Goal: Obtain resource: Download file/media

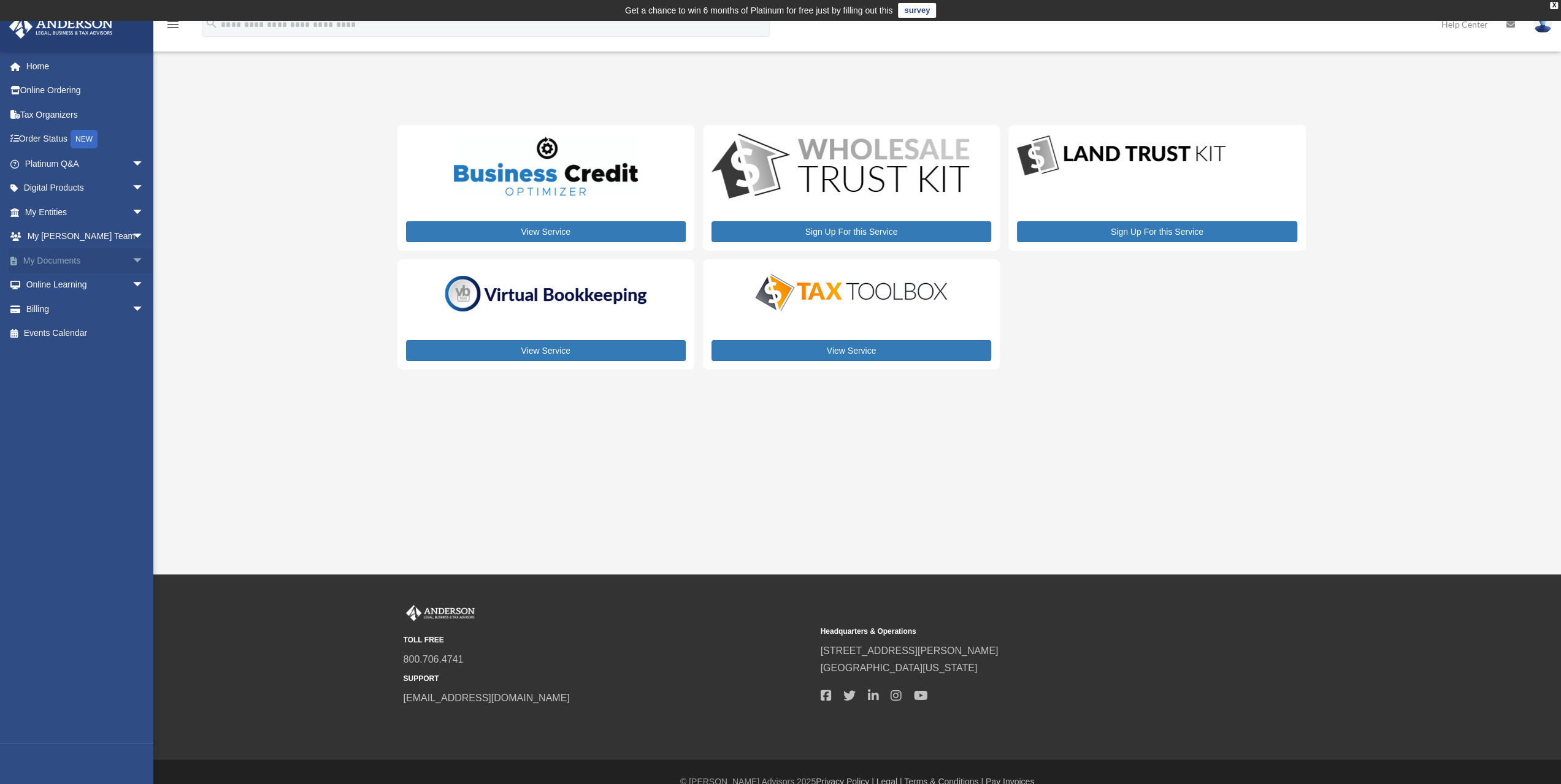
click at [46, 264] on link "My Documents arrow_drop_down" at bounding box center [85, 260] width 154 height 24
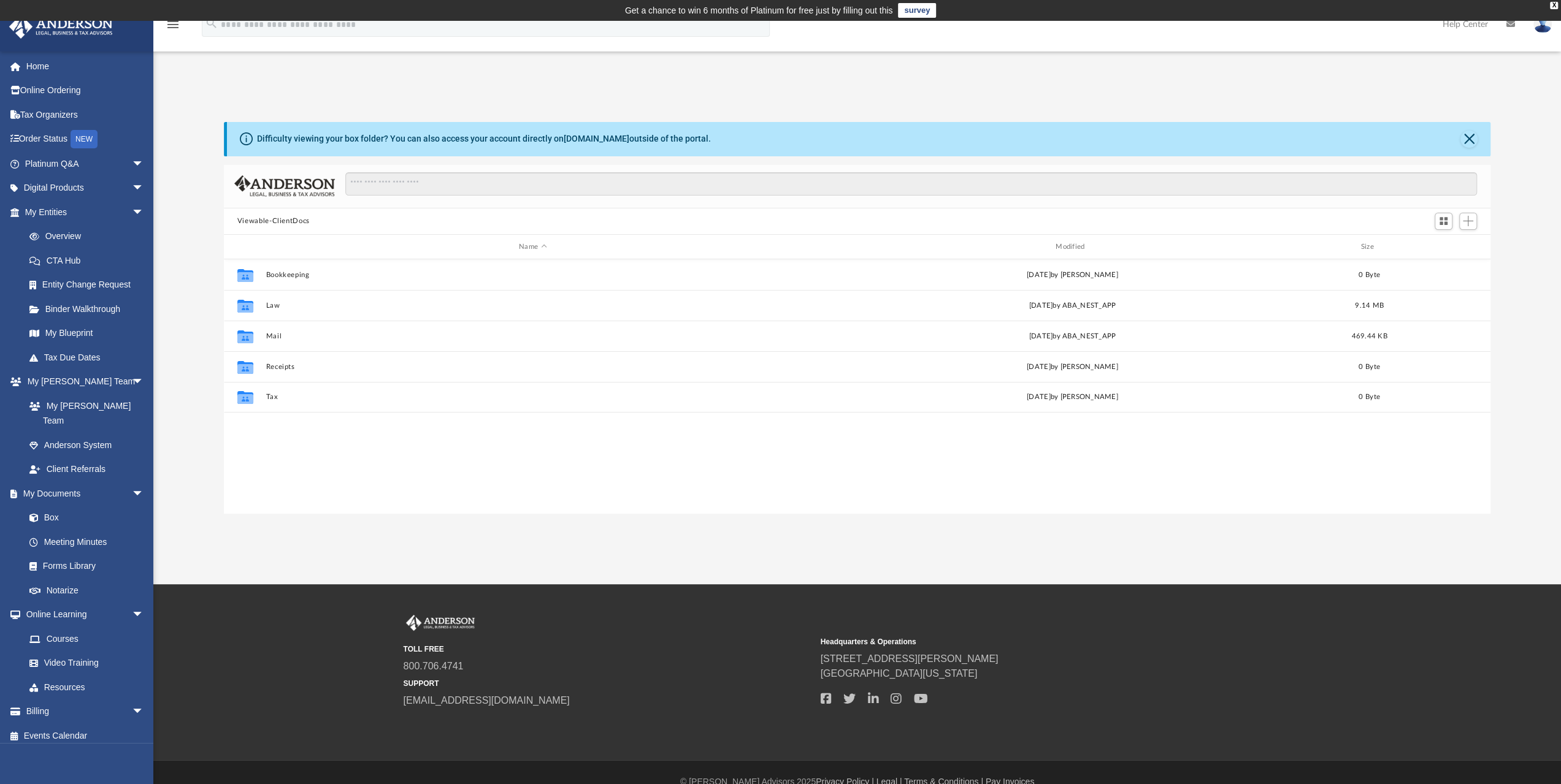
scroll to position [269, 1257]
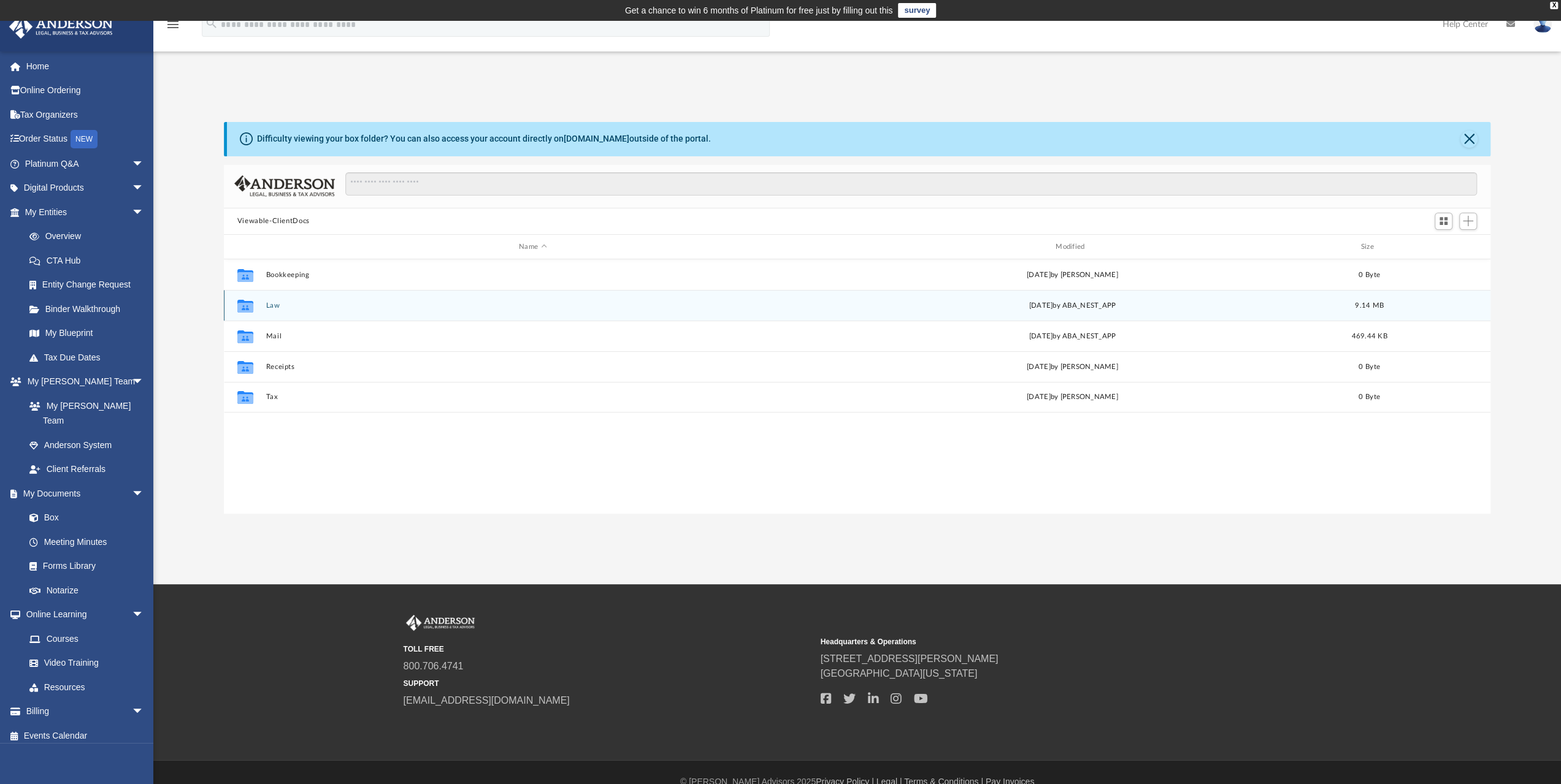
click at [268, 304] on button "Law" at bounding box center [533, 306] width 534 height 8
click at [268, 304] on button "Earthly Origins, LLC" at bounding box center [533, 306] width 534 height 8
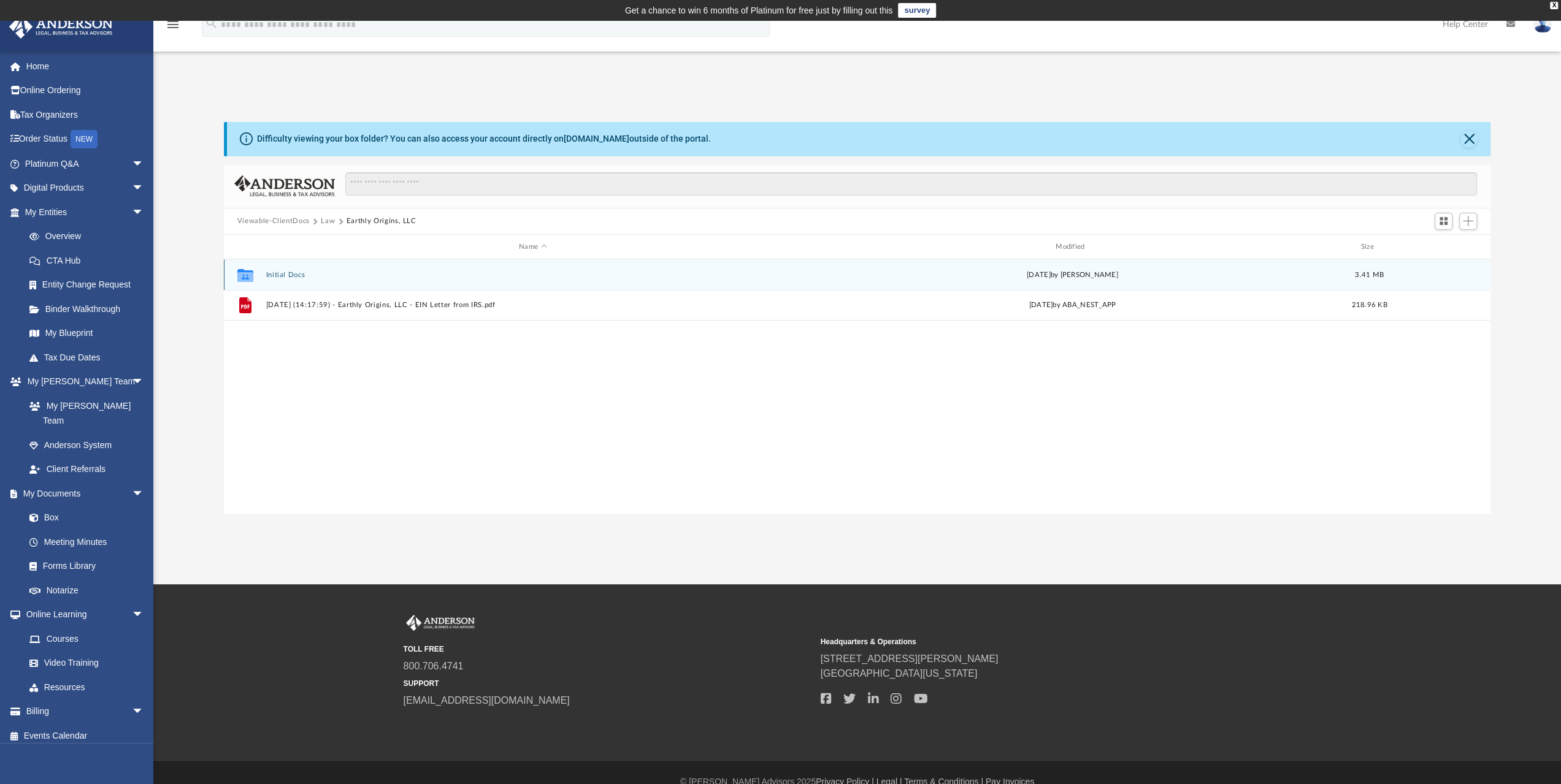
click at [277, 272] on button "Initial Docs" at bounding box center [533, 275] width 534 height 8
click at [307, 271] on button "Earthly Origins LLC - EIN Notice.pdf" at bounding box center [533, 275] width 534 height 8
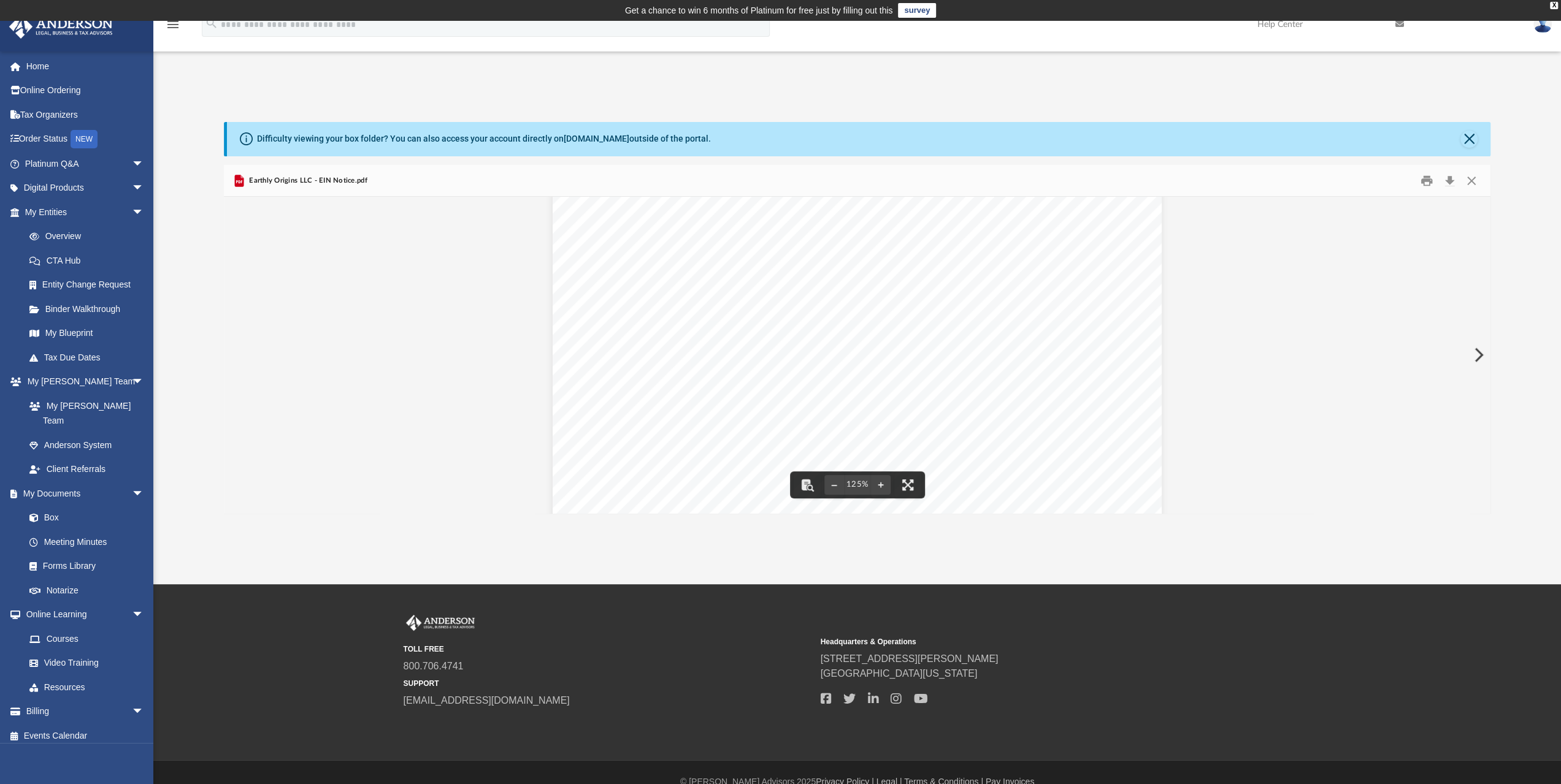
scroll to position [73, 0]
click at [952, 424] on span "Continue >>" at bounding box center [951, 427] width 56 height 10
click at [1470, 181] on button "Close" at bounding box center [1471, 180] width 22 height 19
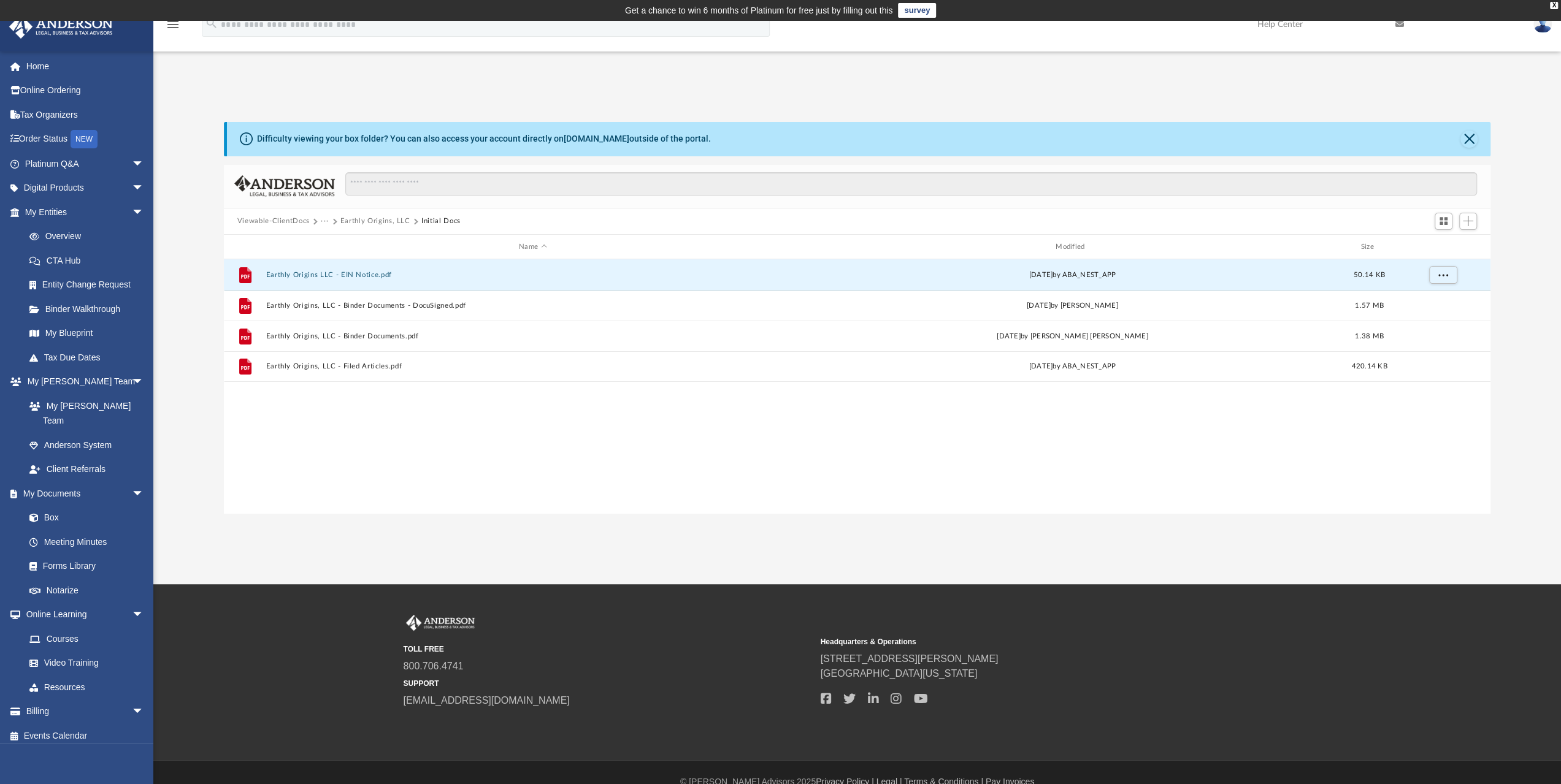
click at [384, 221] on button "Earthly Origins, LLC" at bounding box center [375, 221] width 70 height 11
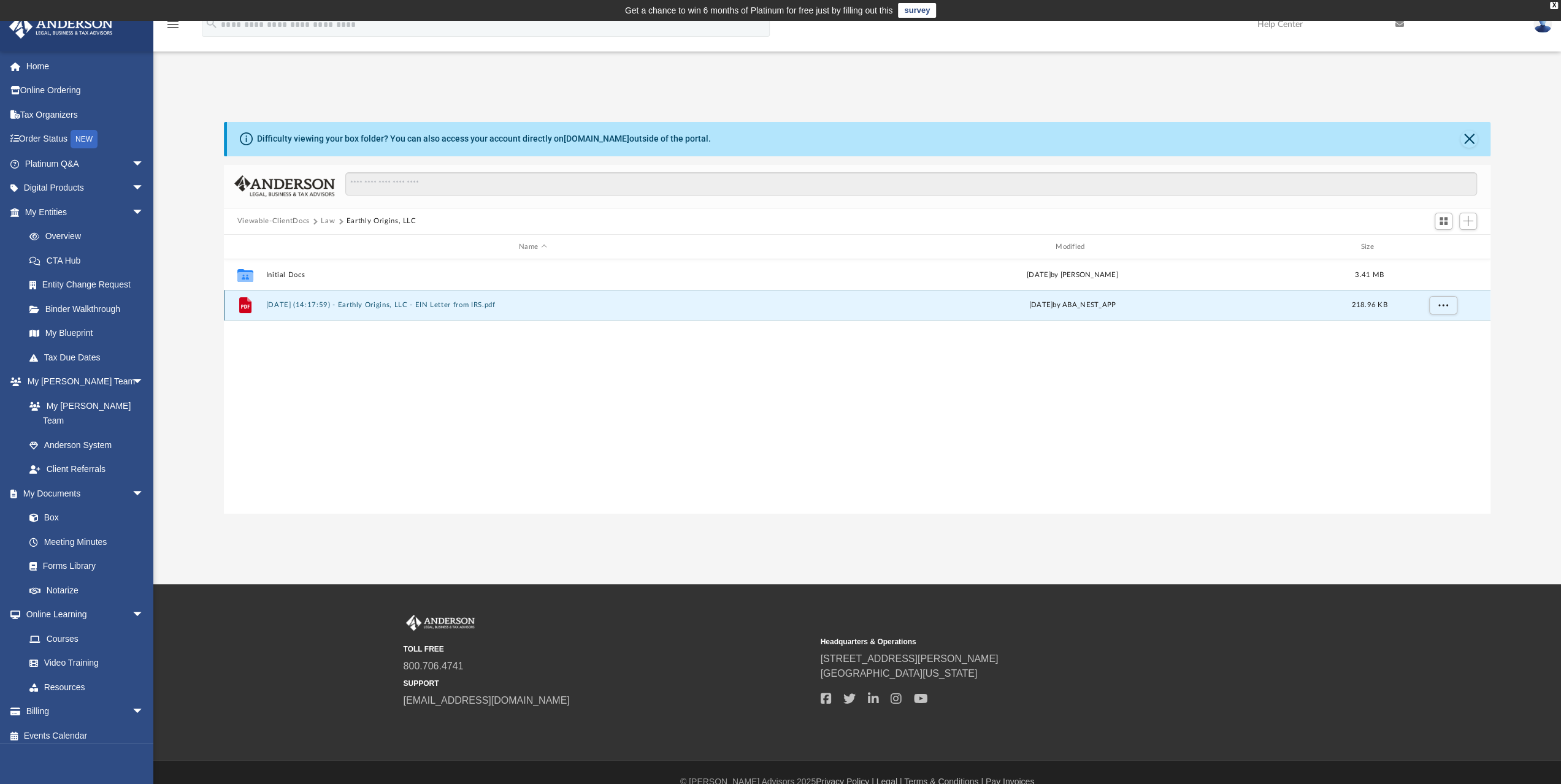
click at [286, 306] on button "[DATE] (14:17:59) - Earthly Origins, LLC - EIN Letter from IRS.pdf" at bounding box center [533, 306] width 534 height 8
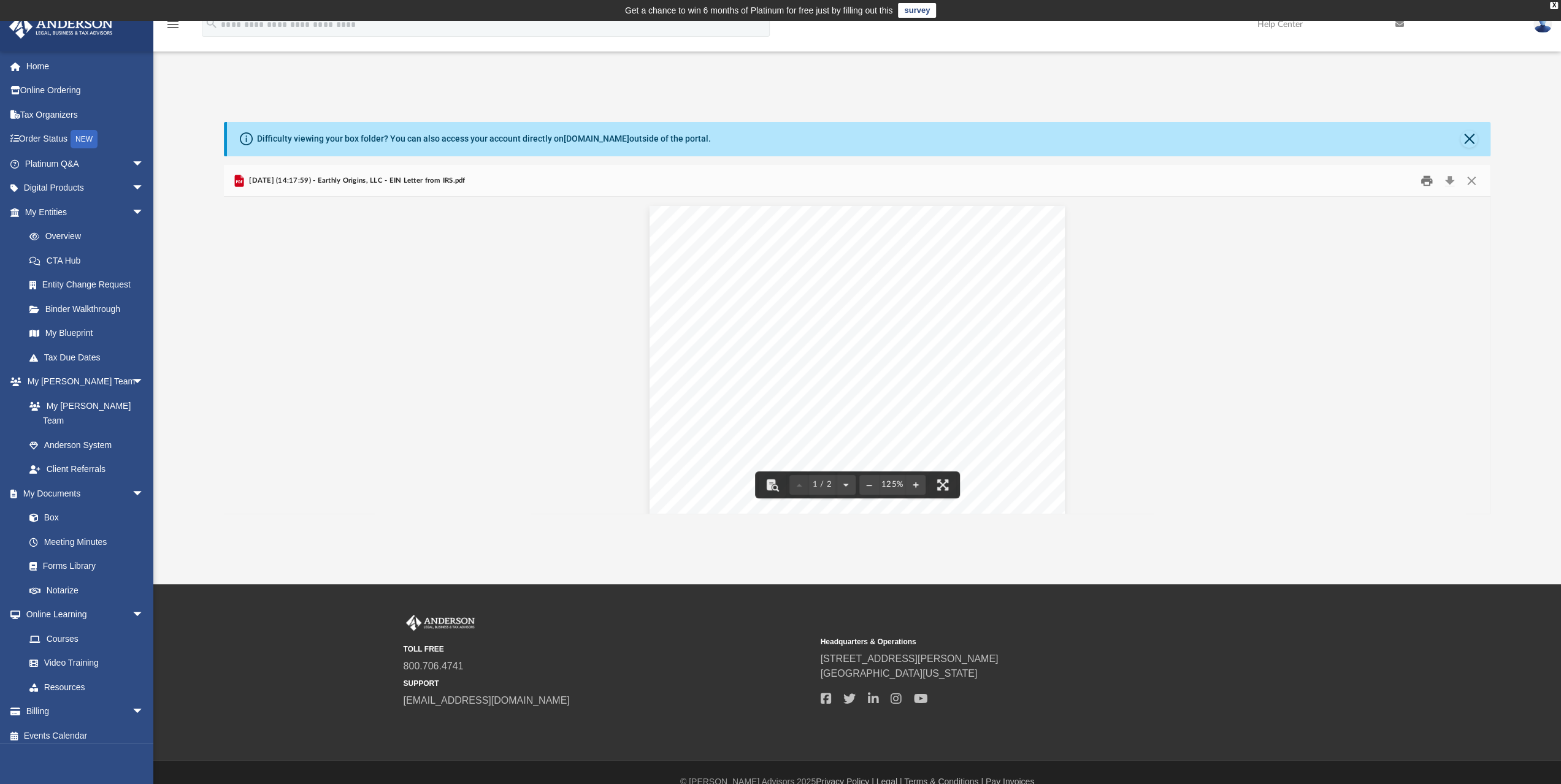
click at [1425, 180] on button "Print" at bounding box center [1426, 180] width 24 height 19
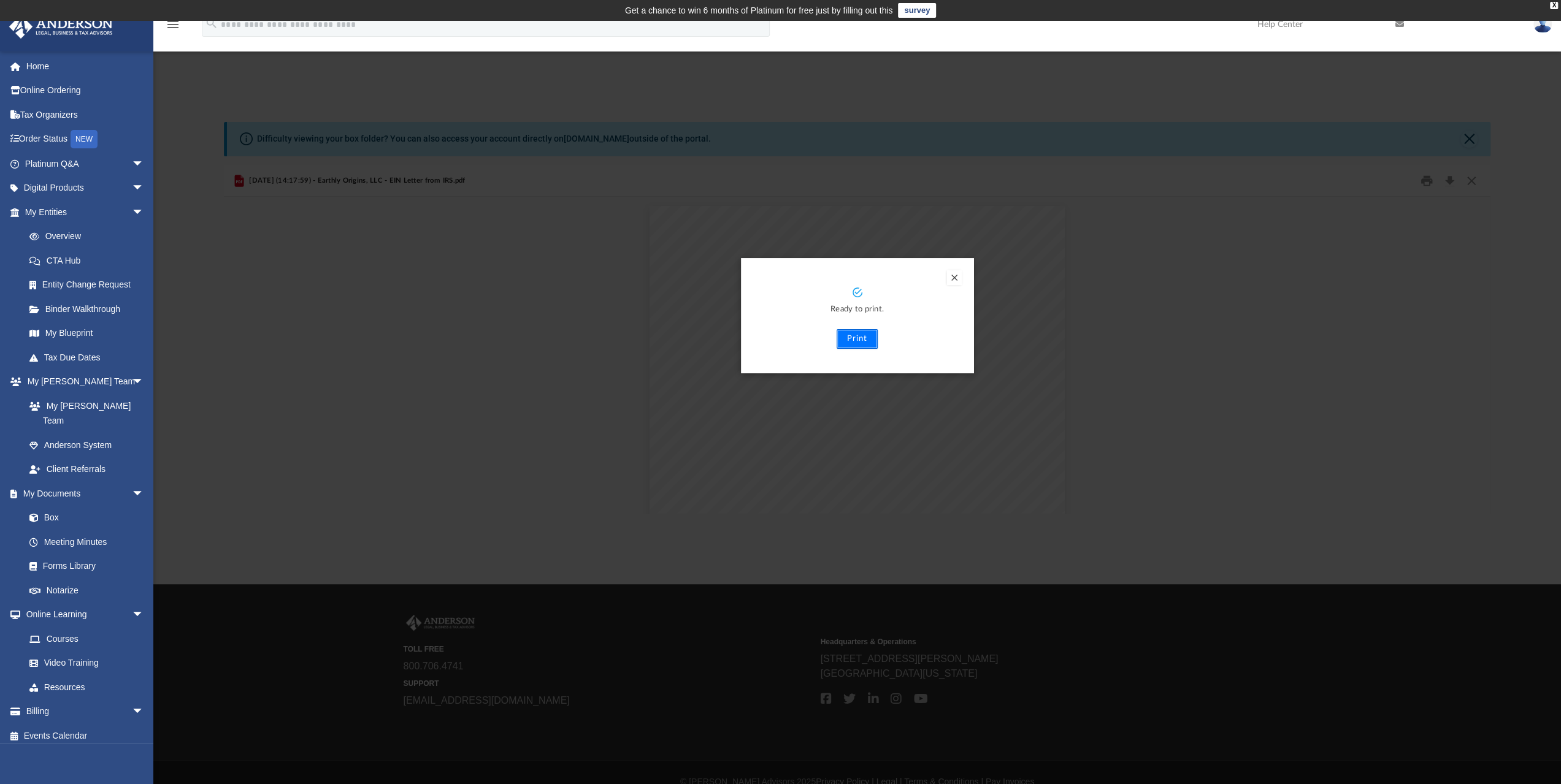
click at [856, 336] on button "Print" at bounding box center [856, 339] width 41 height 19
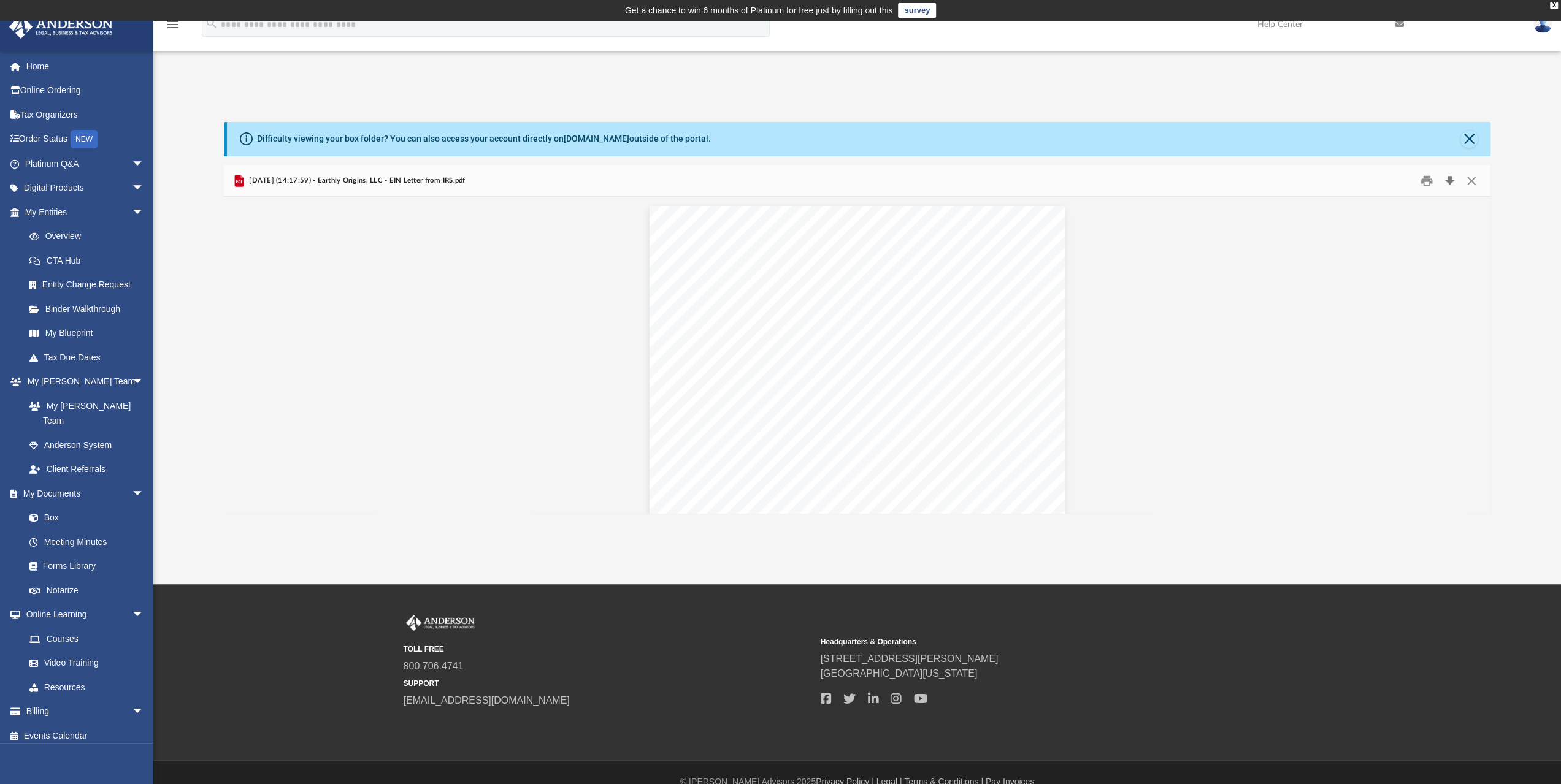
click at [1448, 182] on button "Download" at bounding box center [1449, 180] width 22 height 19
